Goal: Transaction & Acquisition: Subscribe to service/newsletter

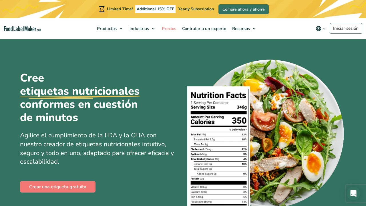
click at [166, 31] on link "Precios" at bounding box center [168, 28] width 19 height 21
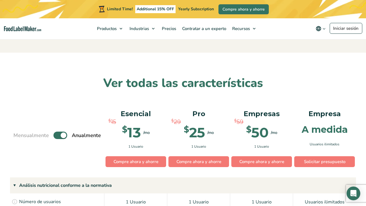
scroll to position [420, 0]
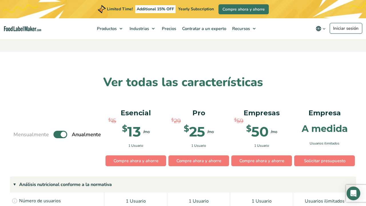
click at [64, 131] on label "Toggle" at bounding box center [60, 134] width 14 height 7
click at [18, 133] on input "Toggle" at bounding box center [17, 135] width 4 height 4
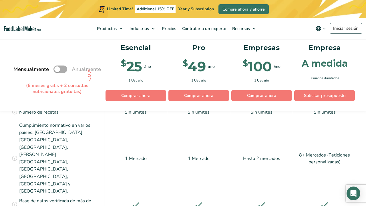
scroll to position [534, 0]
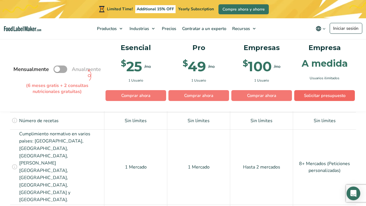
click at [329, 93] on link "Solicitar presupuesto" at bounding box center [324, 95] width 61 height 11
click at [62, 71] on label "Toggle" at bounding box center [60, 69] width 14 height 7
click at [18, 71] on input "Toggle" at bounding box center [17, 69] width 4 height 4
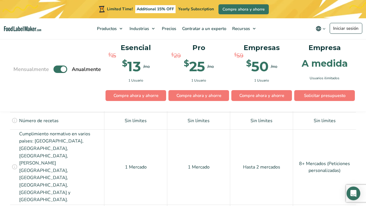
click at [61, 67] on label "Toggle" at bounding box center [60, 69] width 14 height 7
click at [18, 67] on input "Toggle" at bounding box center [17, 69] width 4 height 4
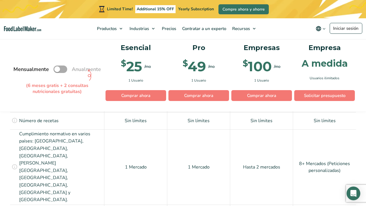
click at [61, 67] on label "Toggle" at bounding box center [60, 69] width 14 height 7
click at [18, 67] on input "Toggle" at bounding box center [17, 69] width 4 height 4
checkbox input "true"
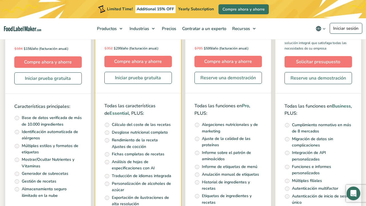
scroll to position [178, 0]
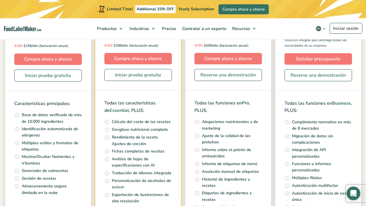
click at [79, 45] on p "$ 184 $ 156/año (facturación anual)" at bounding box center [47, 46] width 67 height 6
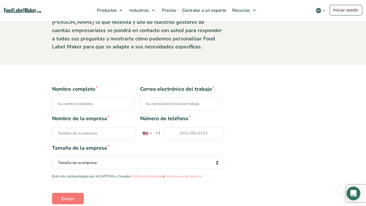
scroll to position [96, 0]
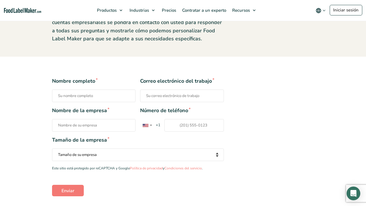
select select "51 to 500 Employees"
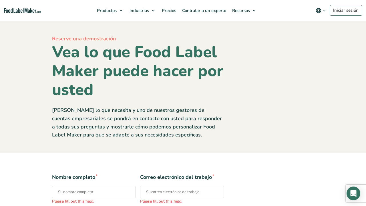
scroll to position [0, 0]
